Goal: Information Seeking & Learning: Learn about a topic

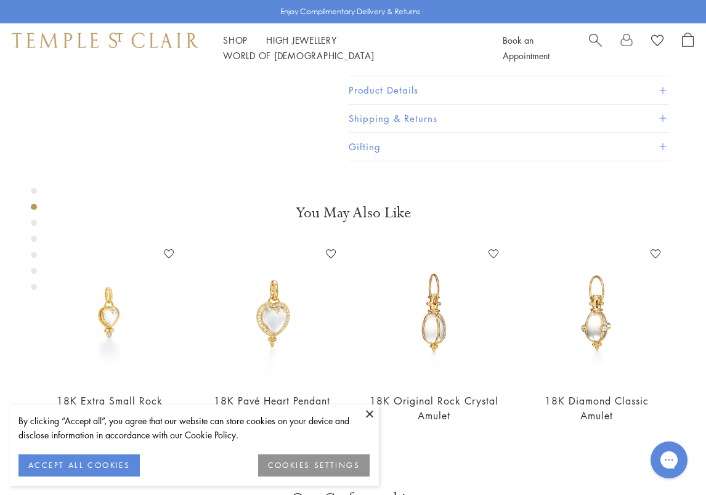
scroll to position [319, 0]
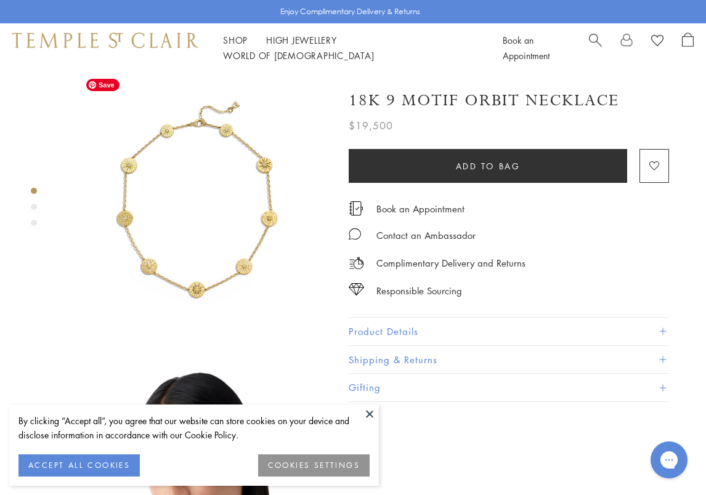
click at [191, 264] on img at bounding box center [196, 207] width 269 height 269
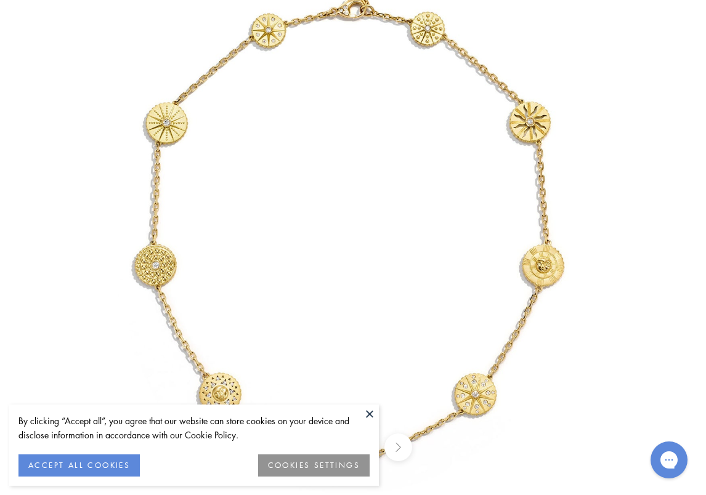
drag, startPoint x: 389, startPoint y: 286, endPoint x: 371, endPoint y: 256, distance: 35.3
click at [371, 256] on img at bounding box center [345, 234] width 721 height 721
click at [676, 190] on img at bounding box center [345, 234] width 721 height 721
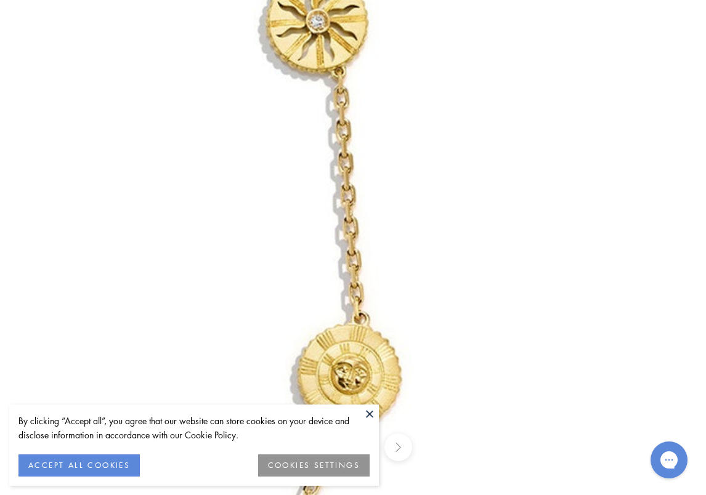
drag, startPoint x: 371, startPoint y: 420, endPoint x: 376, endPoint y: 412, distance: 9.7
click at [374, 421] on button at bounding box center [369, 414] width 18 height 18
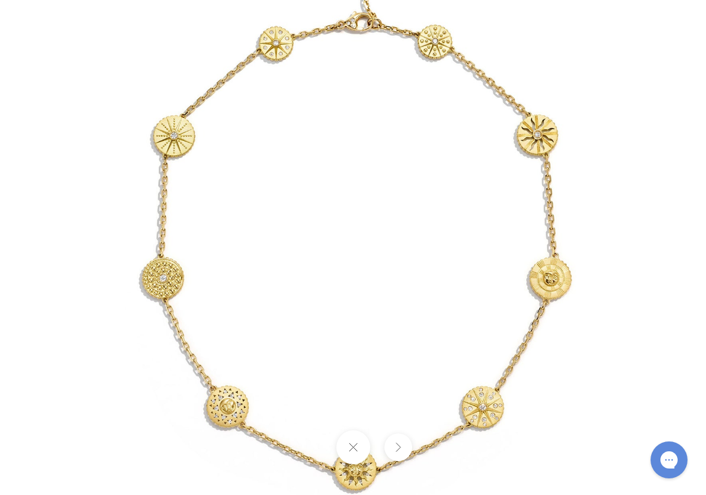
click at [360, 448] on button at bounding box center [353, 447] width 34 height 34
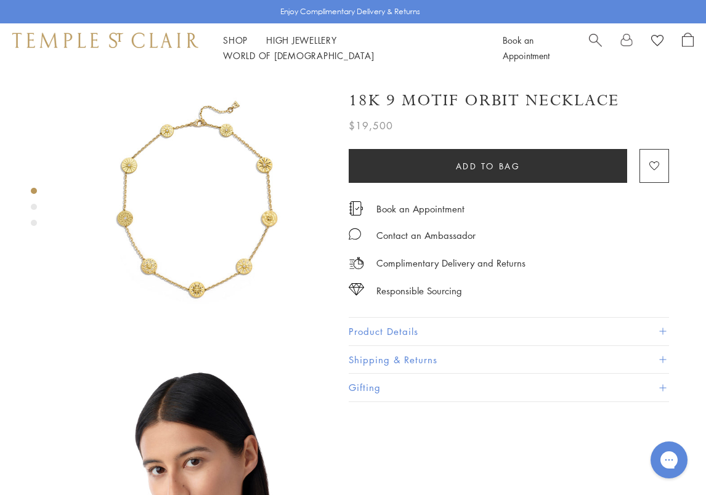
click at [450, 334] on button "Product Details" at bounding box center [509, 332] width 320 height 28
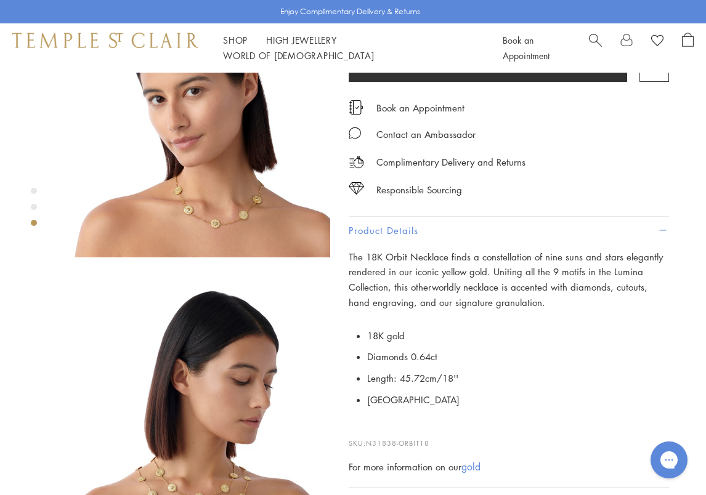
scroll to position [370, 0]
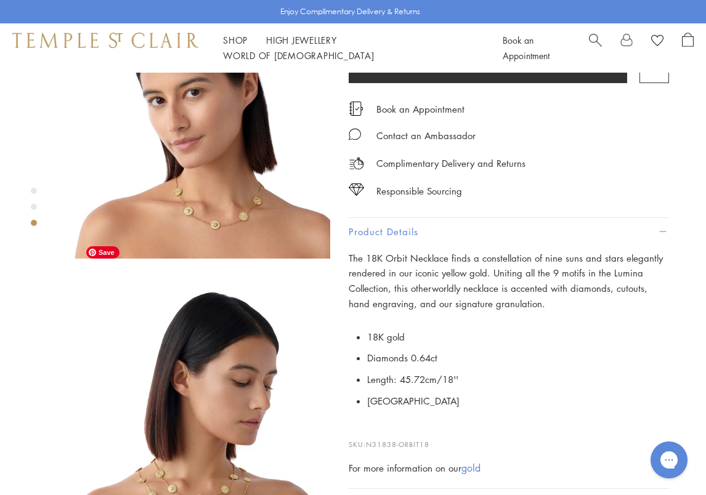
click at [105, 350] on img at bounding box center [196, 411] width 269 height 269
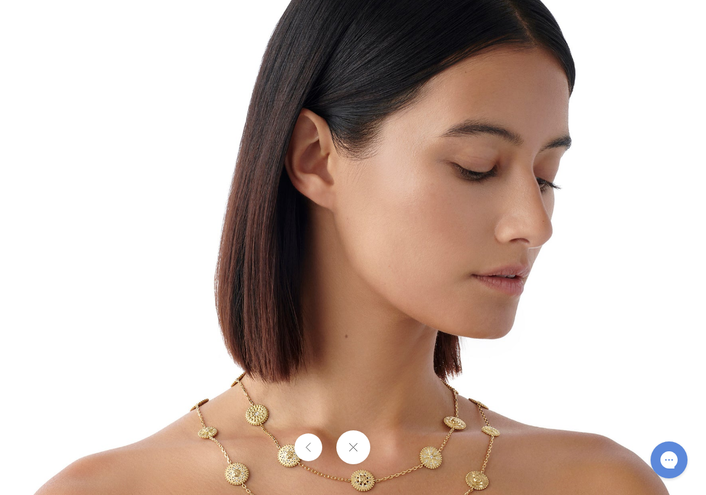
click at [637, 91] on img at bounding box center [353, 247] width 721 height 721
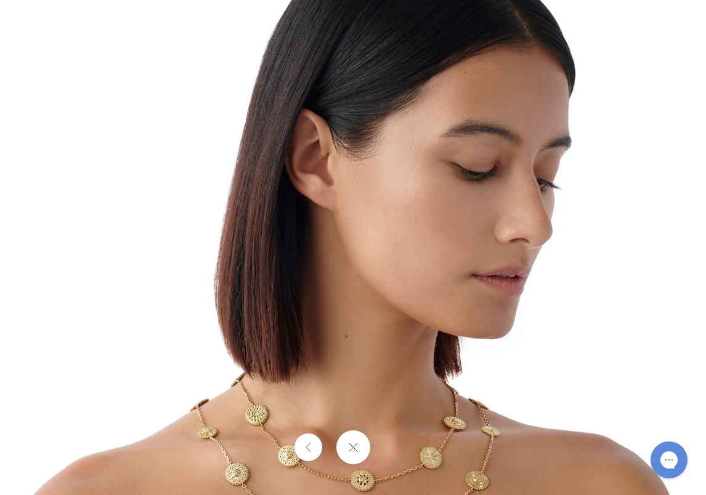
click at [357, 445] on button at bounding box center [353, 447] width 34 height 34
